Goal: Browse casually

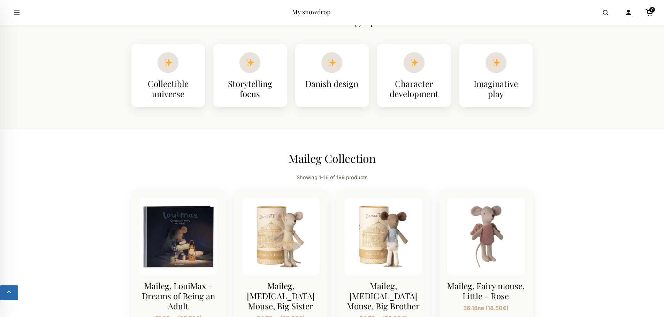
scroll to position [523, 0]
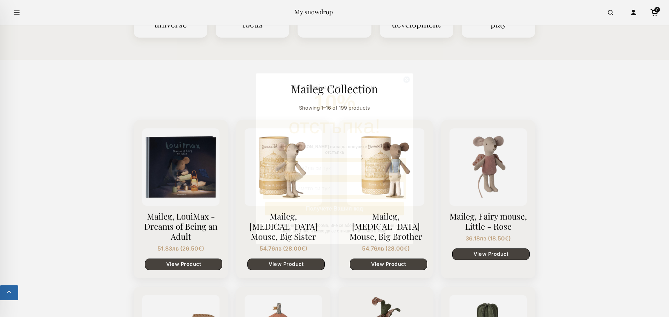
click at [406, 81] on icon "Close dialog" at bounding box center [406, 79] width 3 height 3
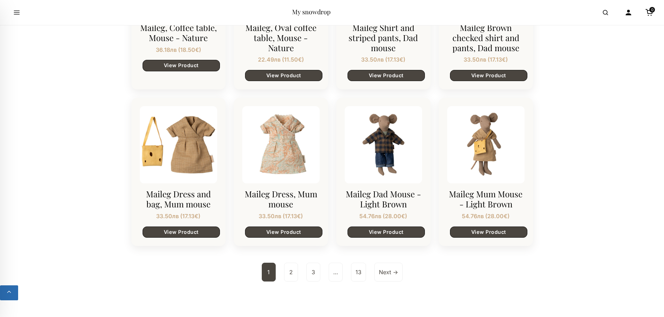
scroll to position [1045, 0]
click at [291, 265] on link "2" at bounding box center [291, 272] width 14 height 19
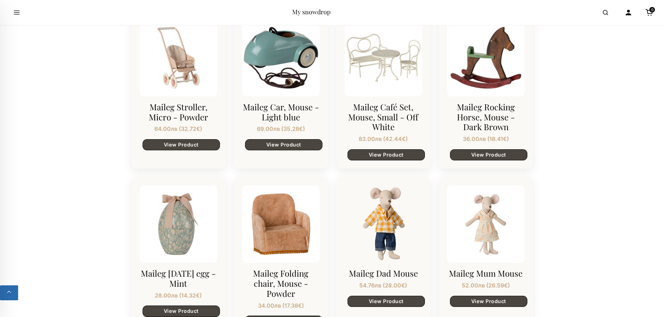
scroll to position [1080, 0]
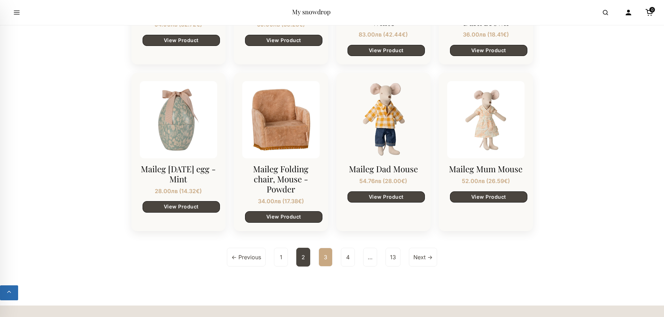
click at [325, 250] on link "3" at bounding box center [325, 257] width 14 height 19
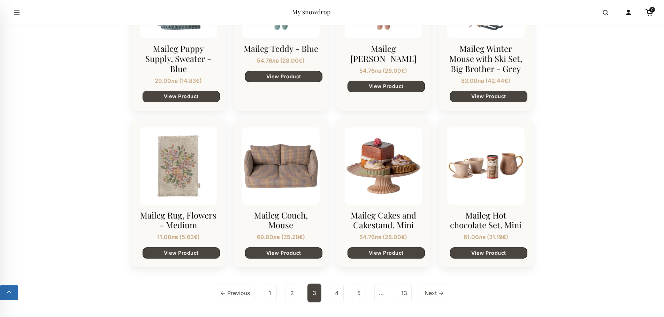
scroll to position [1080, 0]
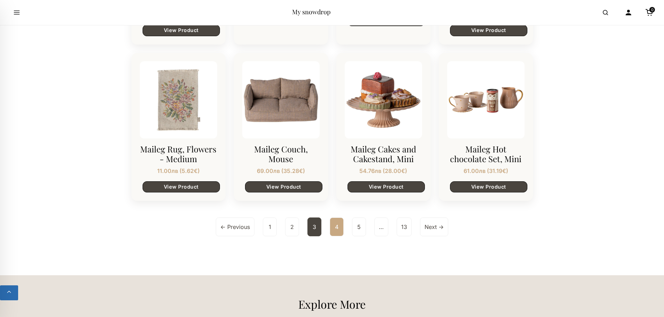
click at [335, 229] on link "4" at bounding box center [337, 227] width 14 height 19
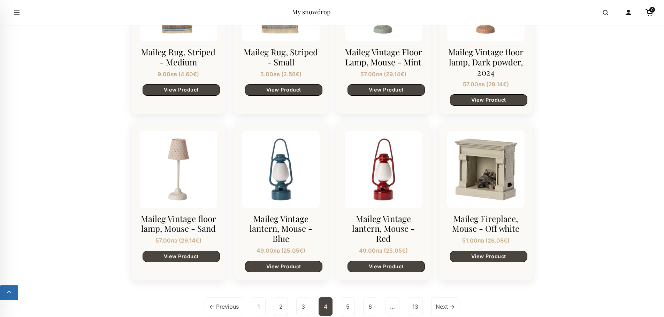
scroll to position [1150, 0]
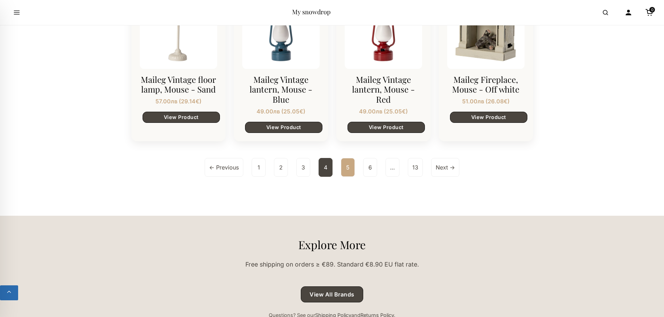
click at [344, 164] on link "5" at bounding box center [348, 167] width 14 height 19
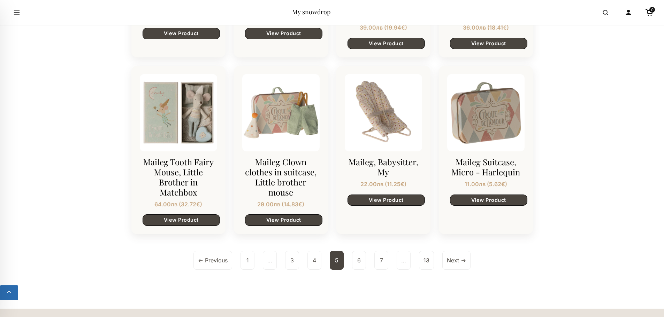
scroll to position [1080, 0]
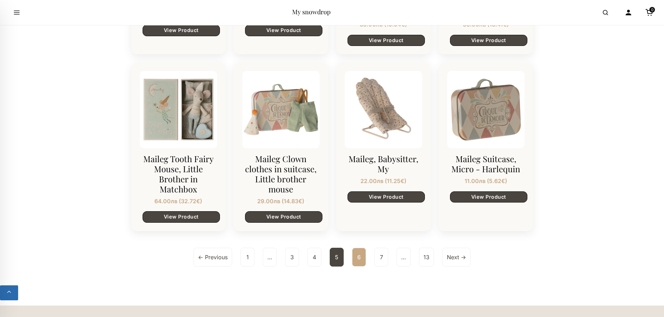
click at [360, 258] on link "6" at bounding box center [359, 257] width 14 height 19
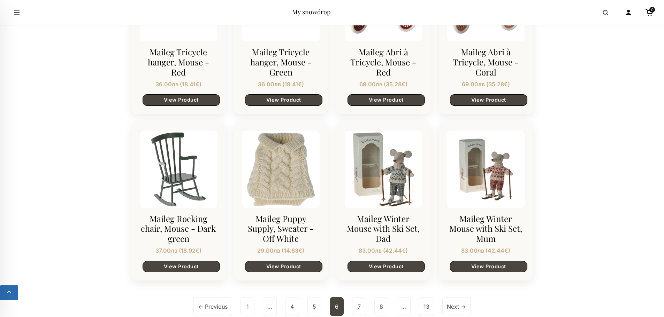
scroll to position [1115, 0]
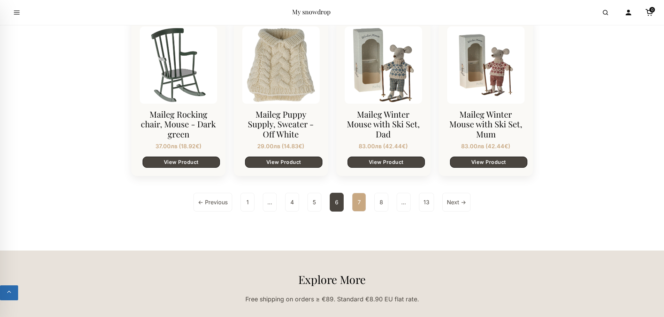
click at [362, 205] on link "7" at bounding box center [359, 202] width 14 height 19
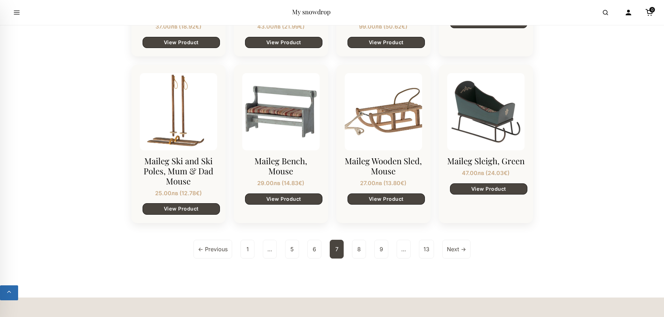
scroll to position [1080, 0]
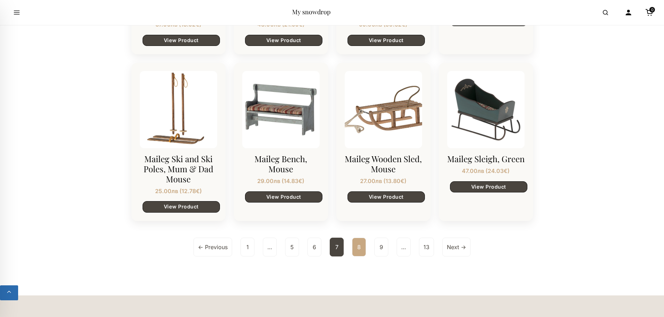
click at [357, 252] on link "8" at bounding box center [359, 247] width 14 height 19
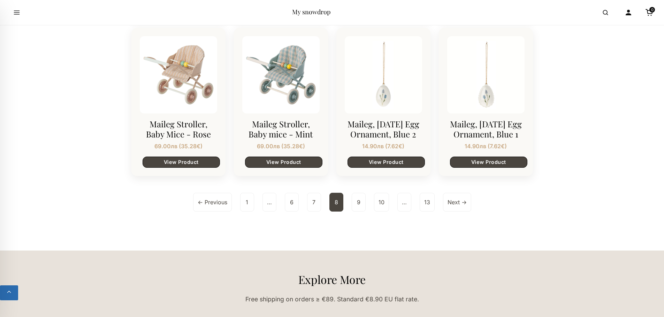
scroll to position [1219, 0]
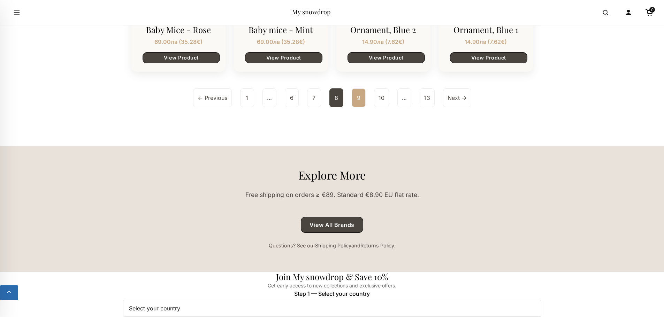
click at [365, 98] on link "9" at bounding box center [359, 97] width 14 height 19
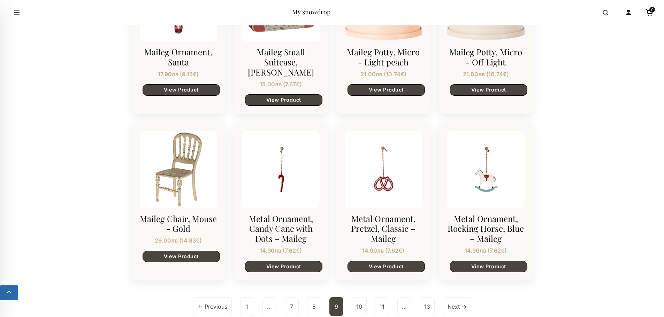
scroll to position [1115, 0]
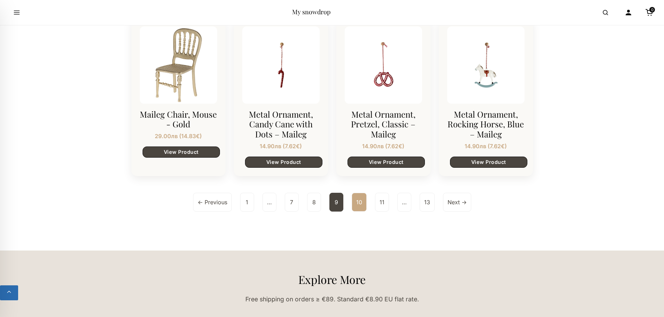
click at [356, 193] on link "10" at bounding box center [359, 202] width 15 height 19
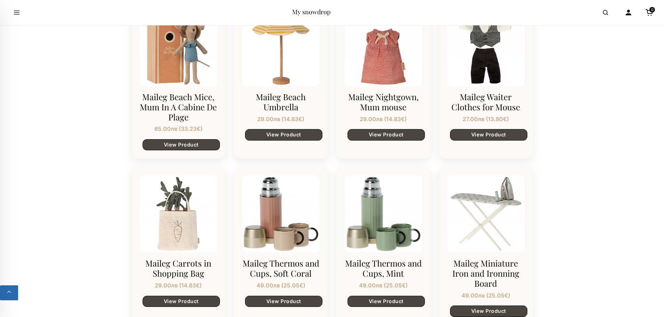
scroll to position [1045, 0]
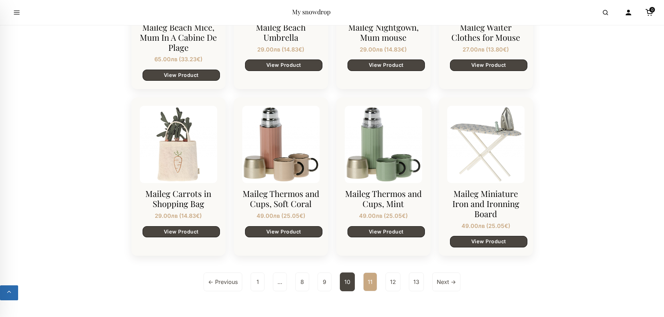
click at [374, 280] on link "11" at bounding box center [370, 282] width 14 height 19
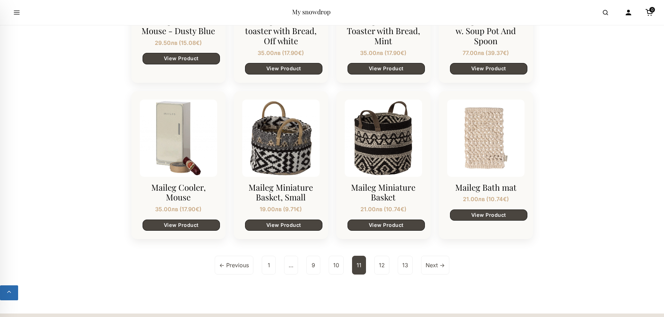
scroll to position [1080, 0]
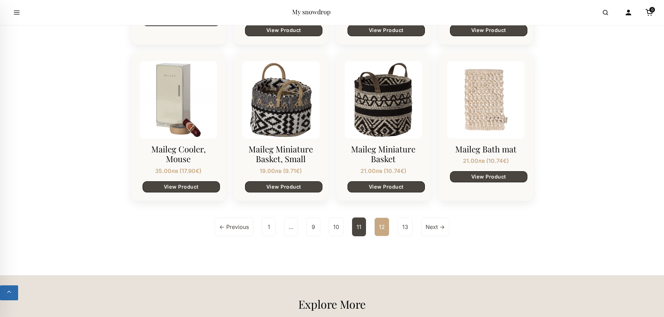
click at [382, 218] on link "12" at bounding box center [381, 227] width 15 height 19
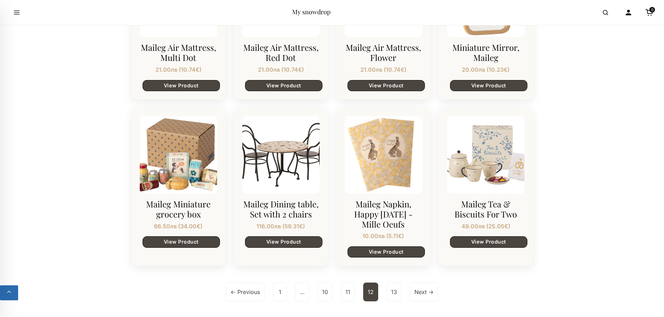
scroll to position [1045, 0]
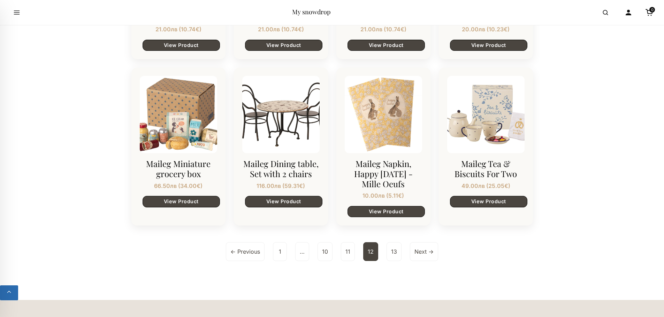
drag, startPoint x: 492, startPoint y: 127, endPoint x: 475, endPoint y: 164, distance: 40.5
click at [475, 164] on h3 "Maileg Tea & Biscuits For Two" at bounding box center [485, 169] width 77 height 20
click at [392, 249] on link "13" at bounding box center [393, 251] width 15 height 19
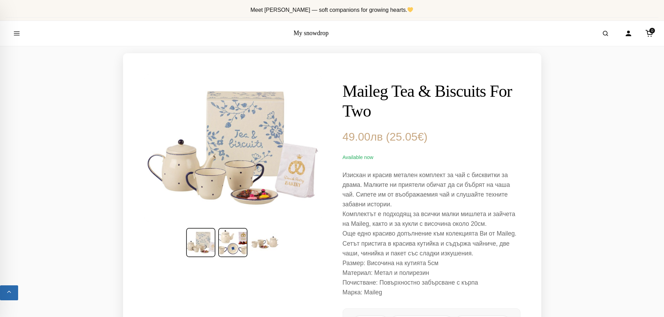
click at [234, 250] on img at bounding box center [232, 242] width 29 height 29
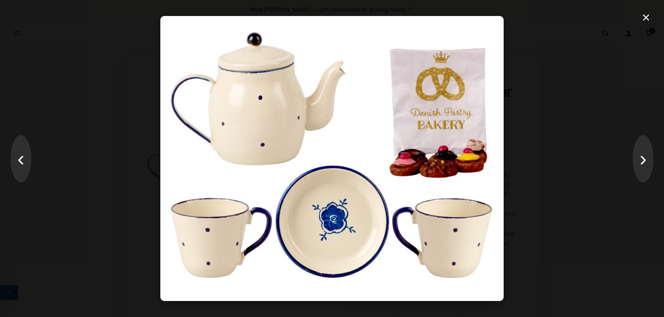
click at [548, 66] on div "× ‹ ›" at bounding box center [332, 158] width 664 height 317
click at [647, 20] on button "×" at bounding box center [645, 17] width 15 height 21
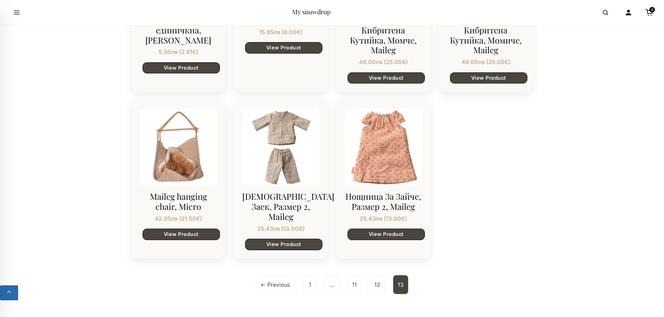
scroll to position [767, 0]
